Goal: Task Accomplishment & Management: Use online tool/utility

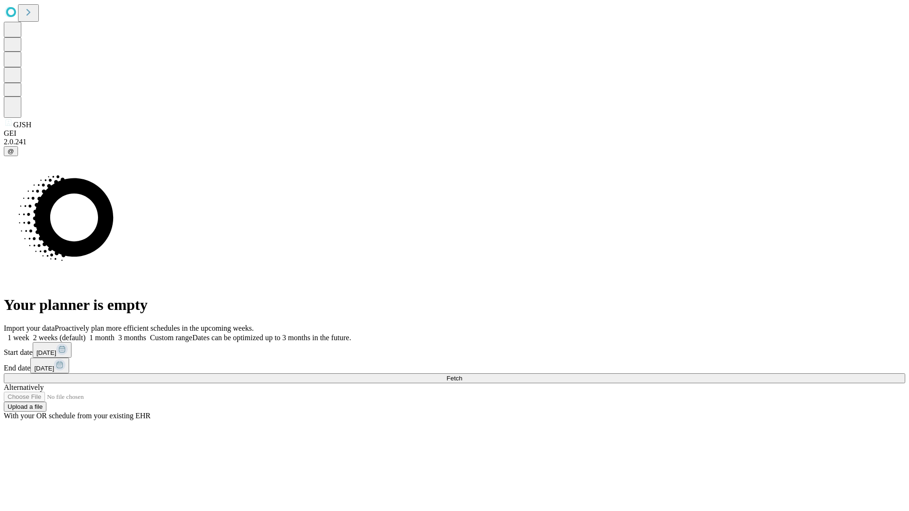
click at [462, 375] on span "Fetch" at bounding box center [454, 378] width 16 height 7
